Goal: Task Accomplishment & Management: Use online tool/utility

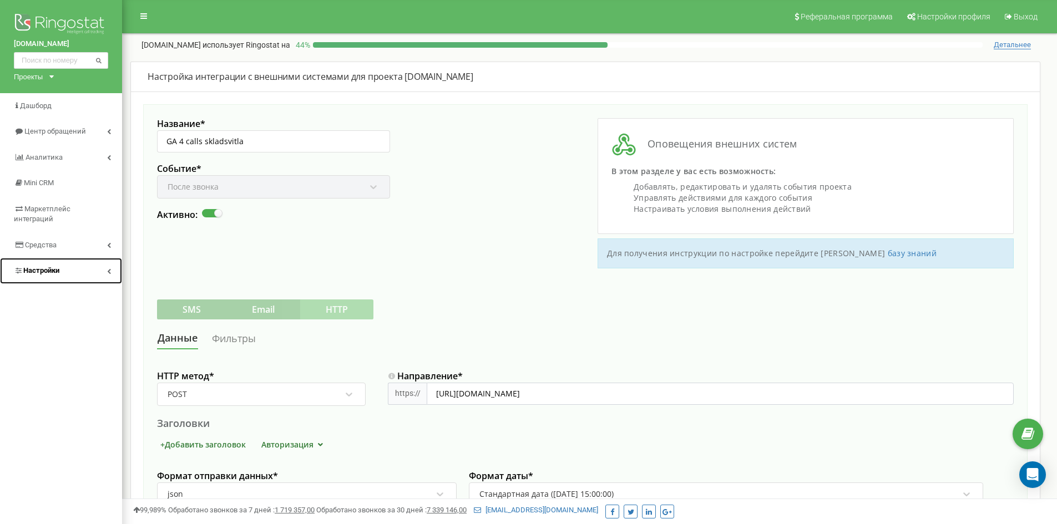
click at [43, 266] on span "Настройки" at bounding box center [41, 270] width 36 height 8
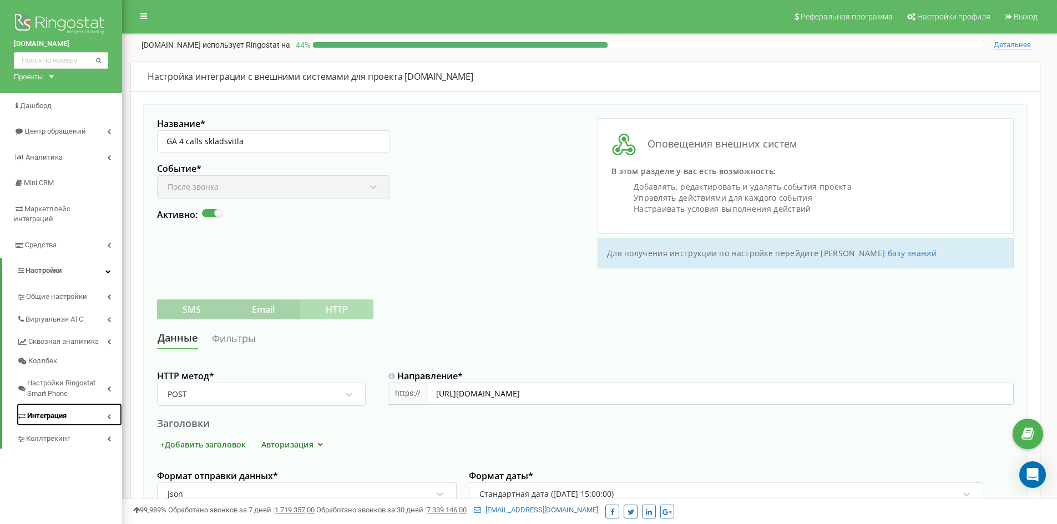
click at [57, 411] on span "Интеграция" at bounding box center [46, 416] width 39 height 11
click at [48, 429] on link "Webhooks 2.0" at bounding box center [75, 435] width 94 height 13
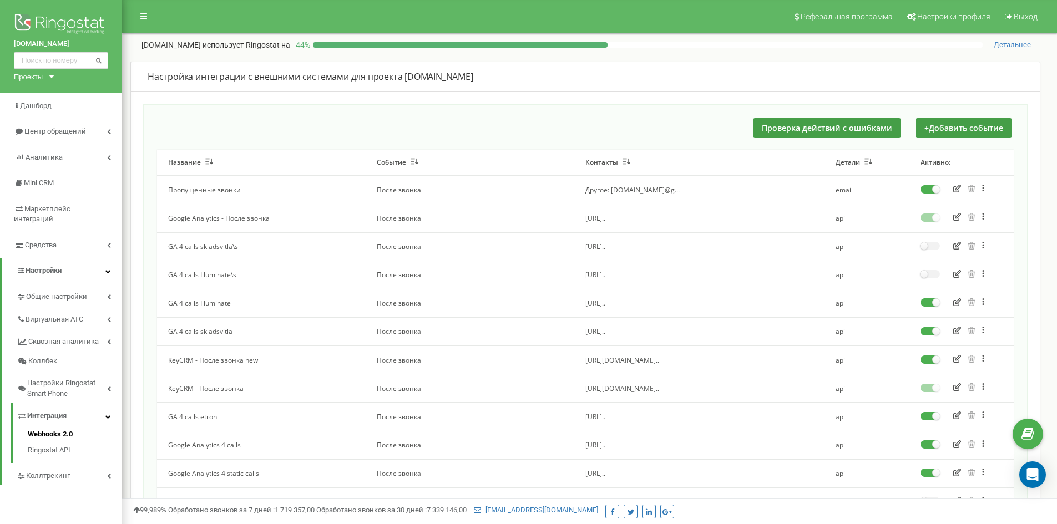
click at [333, 140] on div "Проверка действий с ошибками + Добавить событие Название Событие Контакты Детал…" at bounding box center [585, 450] width 884 height 692
